Goal: Task Accomplishment & Management: Manage account settings

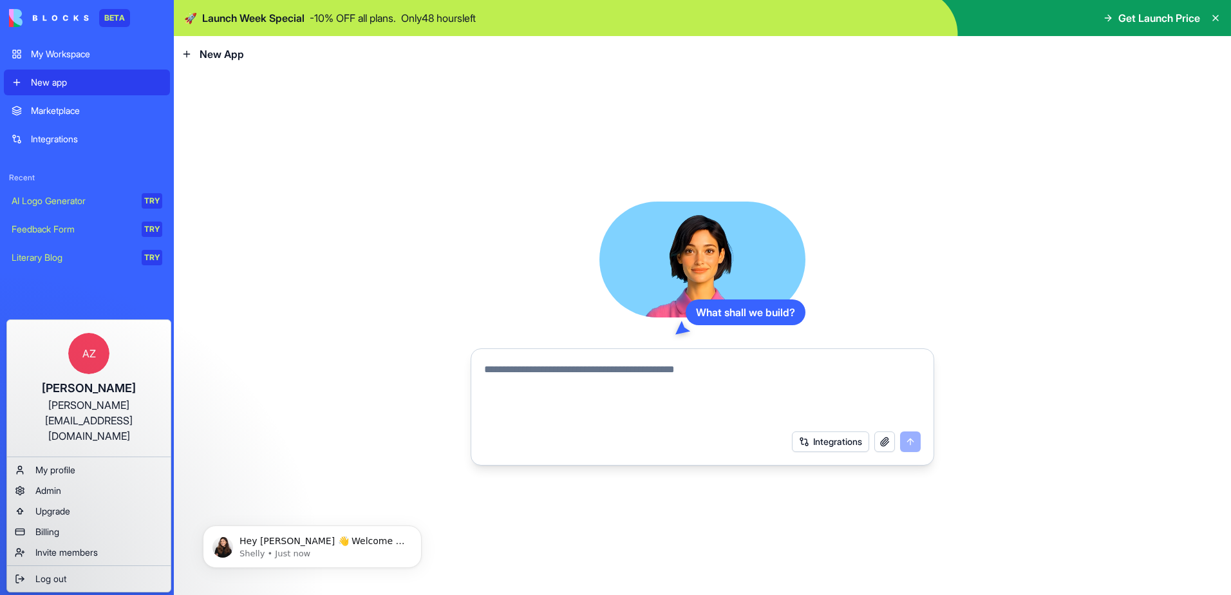
click at [330, 327] on html "BETA My Workspace New app Marketplace Integrations Recent AI Logo Generator TRY…" at bounding box center [615, 297] width 1231 height 595
click at [373, 367] on html "BETA My Workspace New app Marketplace Integrations Recent AI Logo Generator TRY…" at bounding box center [615, 297] width 1231 height 595
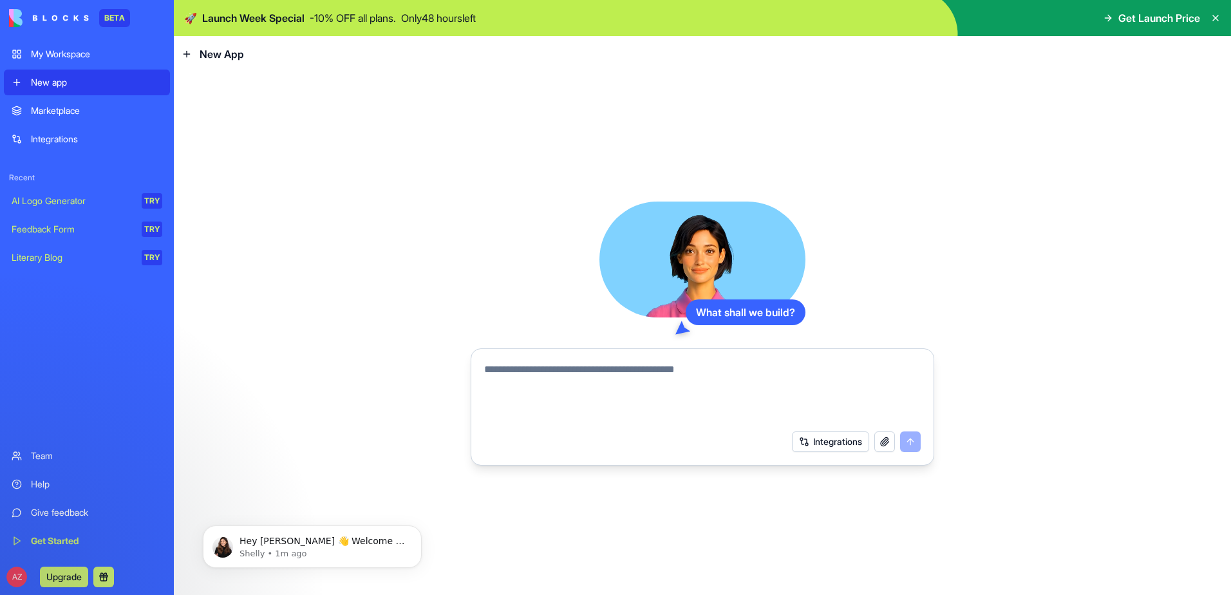
click at [369, 276] on div "What shall we build? Integrations" at bounding box center [702, 333] width 1057 height 523
click at [1218, 16] on icon at bounding box center [1215, 18] width 10 height 10
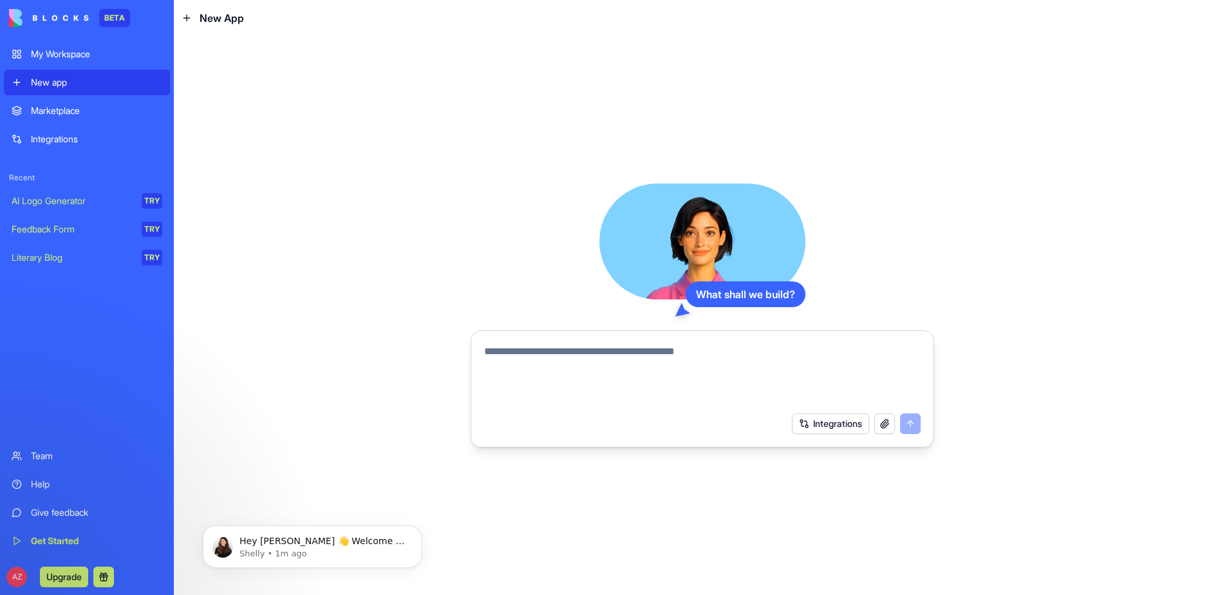
drag, startPoint x: 562, startPoint y: 193, endPoint x: 568, endPoint y: 198, distance: 7.7
click at [562, 194] on div "What shall we build? Integrations" at bounding box center [701, 315] width 463 height 264
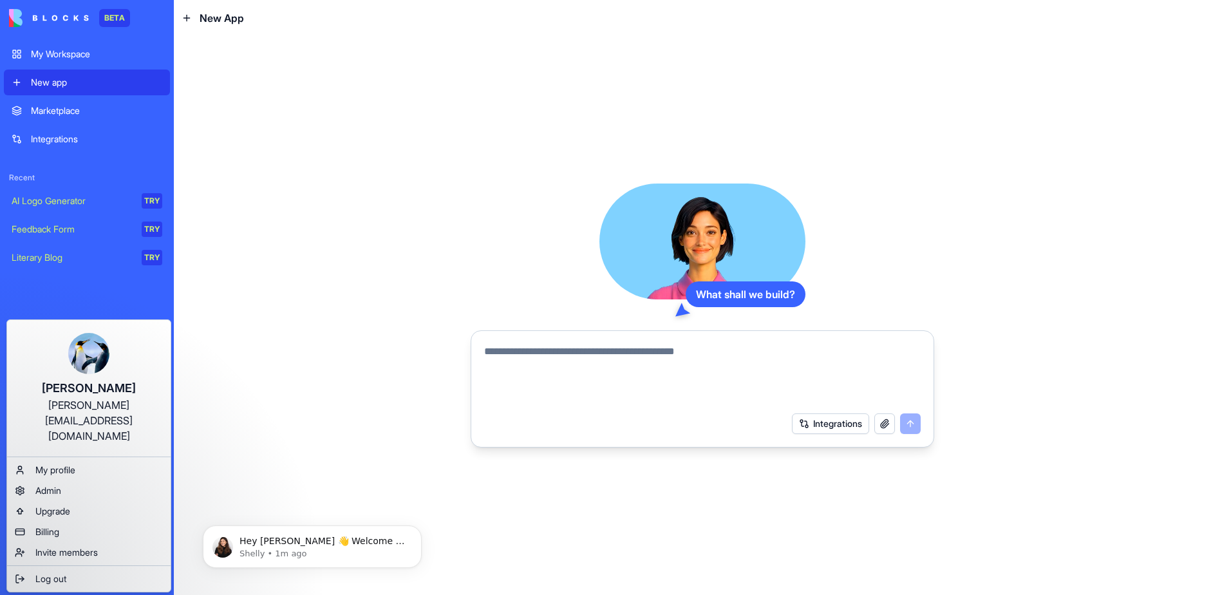
click at [79, 301] on html "BETA My Workspace New app Marketplace Integrations Recent AI Logo Generator TRY…" at bounding box center [615, 297] width 1231 height 595
click at [70, 480] on div "Admin" at bounding box center [89, 490] width 158 height 21
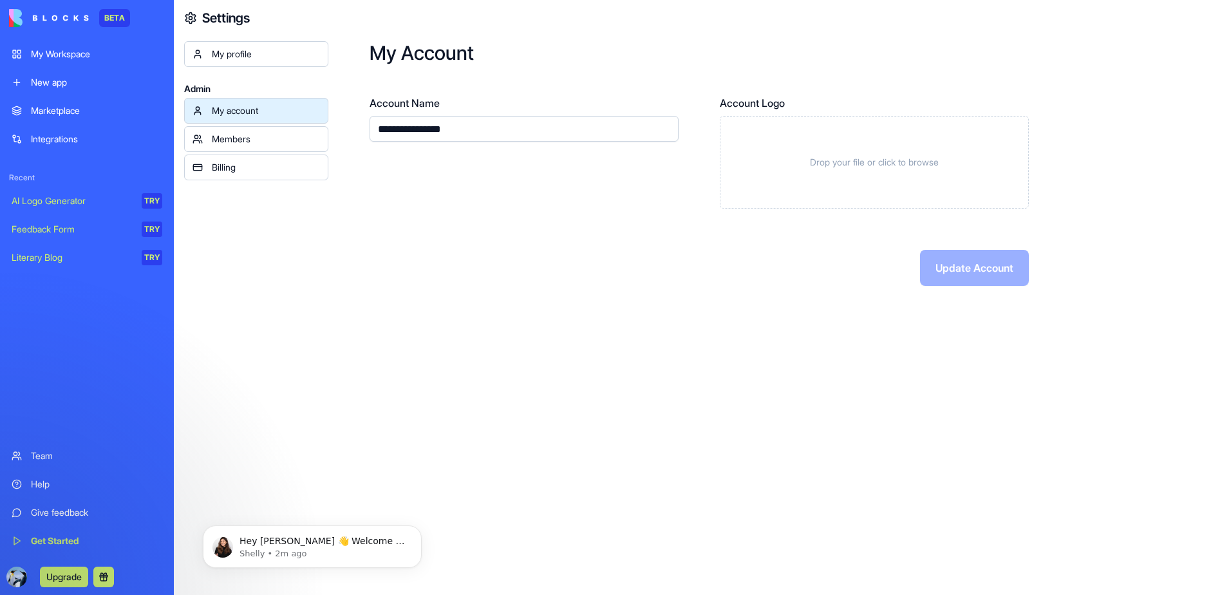
click at [508, 404] on div "**********" at bounding box center [779, 297] width 902 height 595
drag, startPoint x: 588, startPoint y: 243, endPoint x: 601, endPoint y: 228, distance: 20.0
click at [588, 243] on form "**********" at bounding box center [779, 190] width 820 height 191
